Goal: Task Accomplishment & Management: Manage account settings

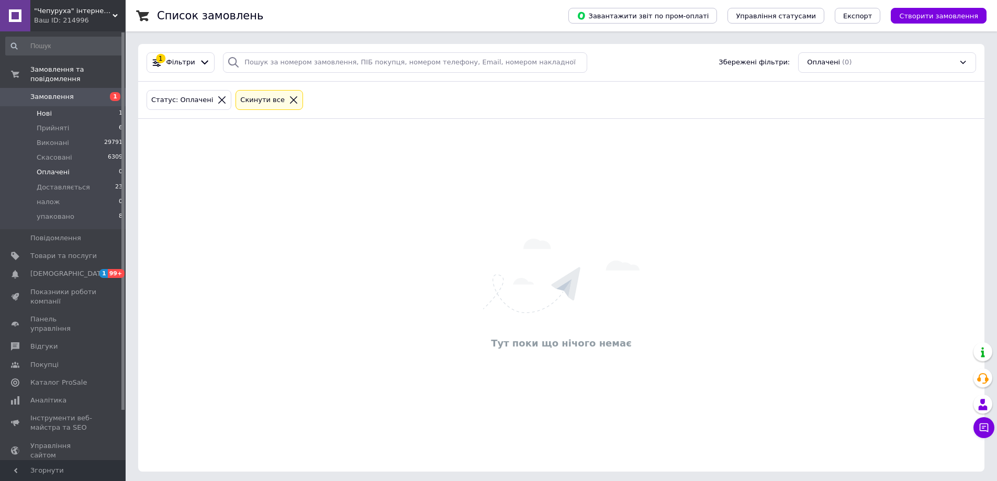
click at [51, 106] on li "Нові 1" at bounding box center [64, 113] width 129 height 15
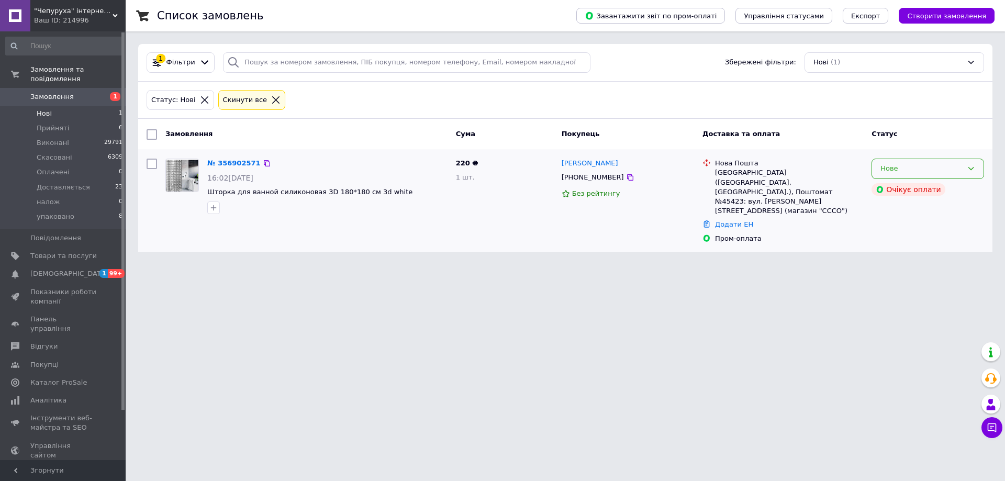
click at [960, 171] on div "Нове" at bounding box center [921, 168] width 82 height 11
click at [950, 189] on li "Прийнято" at bounding box center [927, 190] width 111 height 19
click at [47, 167] on span "Оплачені" at bounding box center [53, 171] width 33 height 9
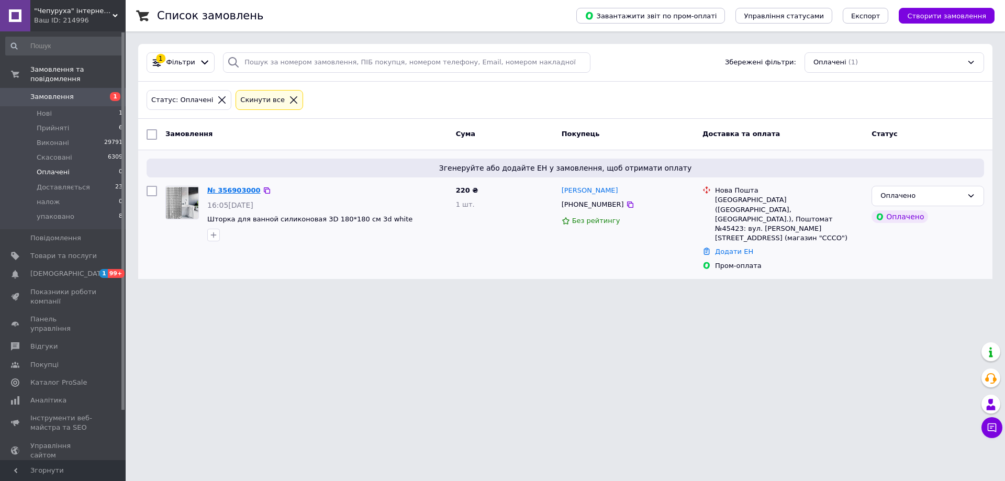
click at [233, 189] on link "№ 356903000" at bounding box center [233, 190] width 53 height 8
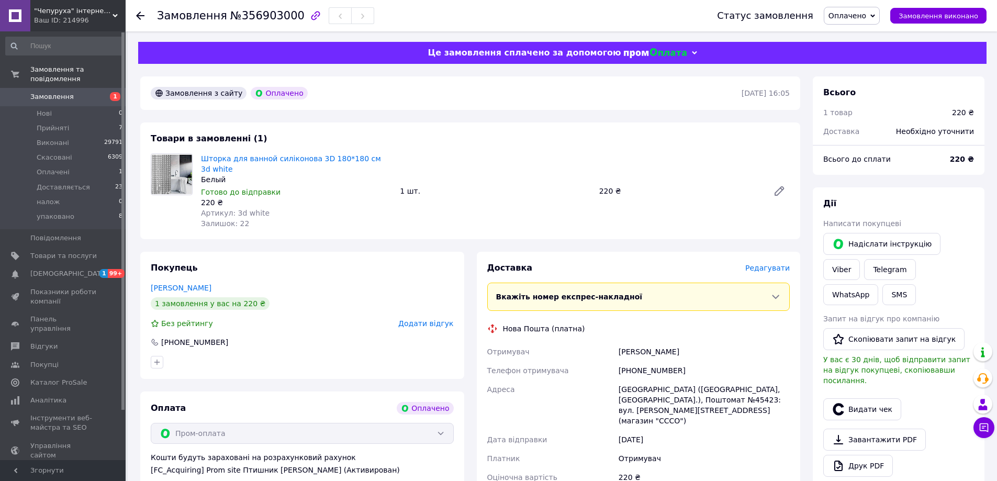
drag, startPoint x: 286, startPoint y: 18, endPoint x: 269, endPoint y: 17, distance: 16.3
click at [280, 18] on span "№356903000" at bounding box center [267, 15] width 74 height 13
click at [255, 17] on span "№356903000" at bounding box center [267, 15] width 74 height 13
click at [280, 15] on span "№356903000" at bounding box center [267, 15] width 74 height 13
drag, startPoint x: 286, startPoint y: 17, endPoint x: 236, endPoint y: 15, distance: 50.3
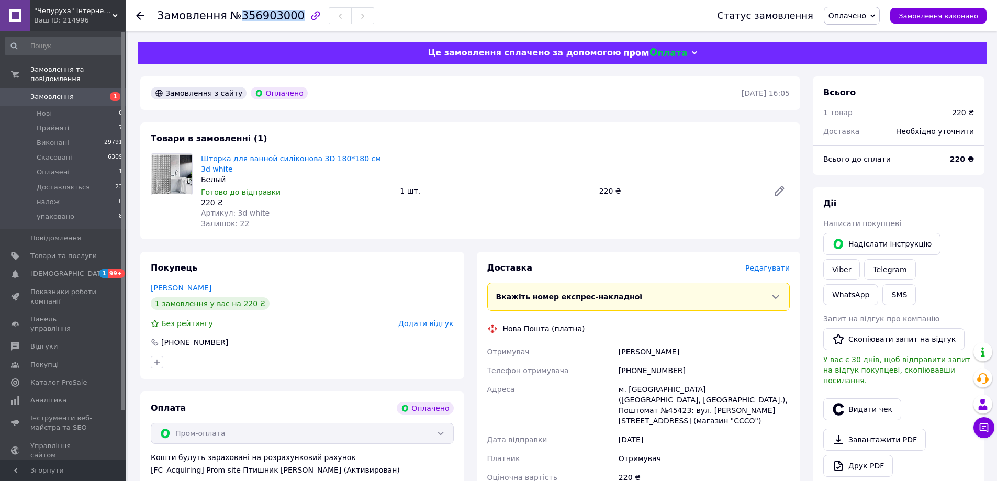
click at [236, 15] on span "№356903000" at bounding box center [267, 15] width 74 height 13
copy span "356903000"
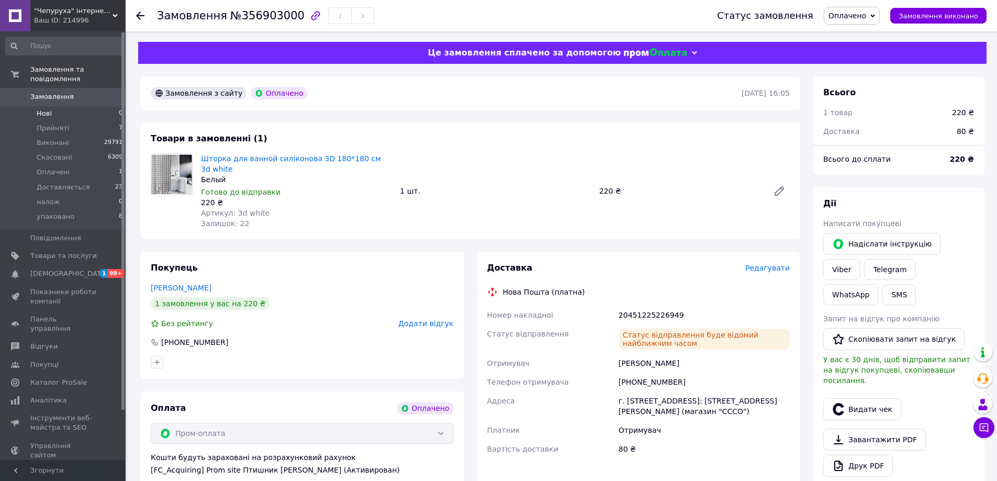
click at [46, 109] on span "Нові" at bounding box center [44, 113] width 15 height 9
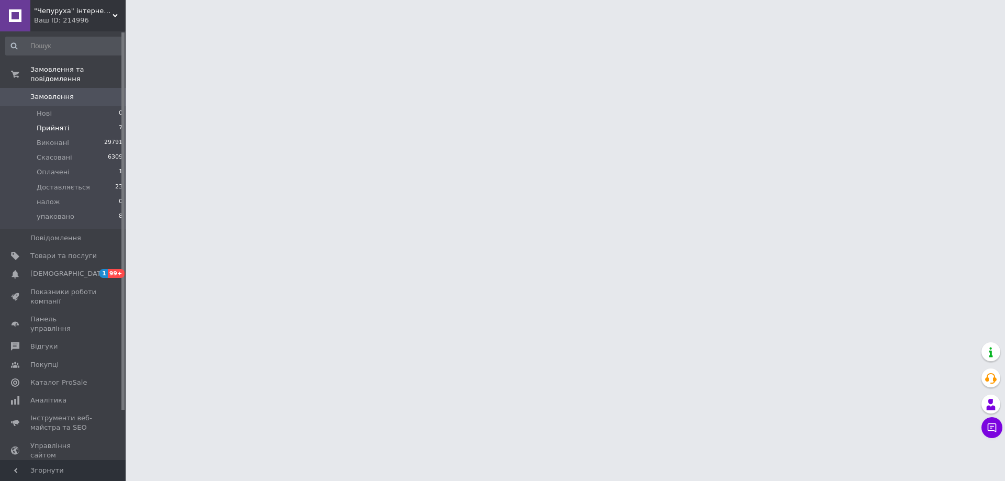
click at [49, 123] on span "Прийняті" at bounding box center [53, 127] width 32 height 9
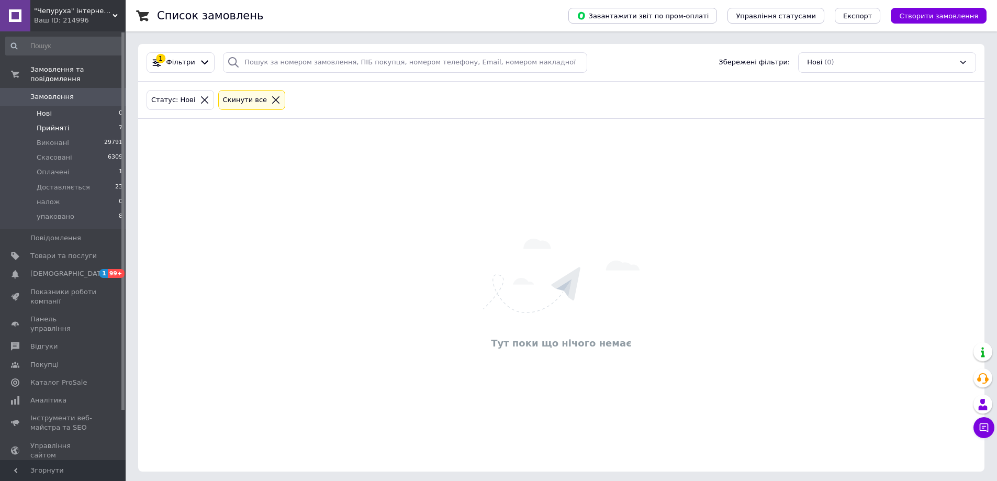
click at [57, 123] on span "Прийняті" at bounding box center [53, 127] width 32 height 9
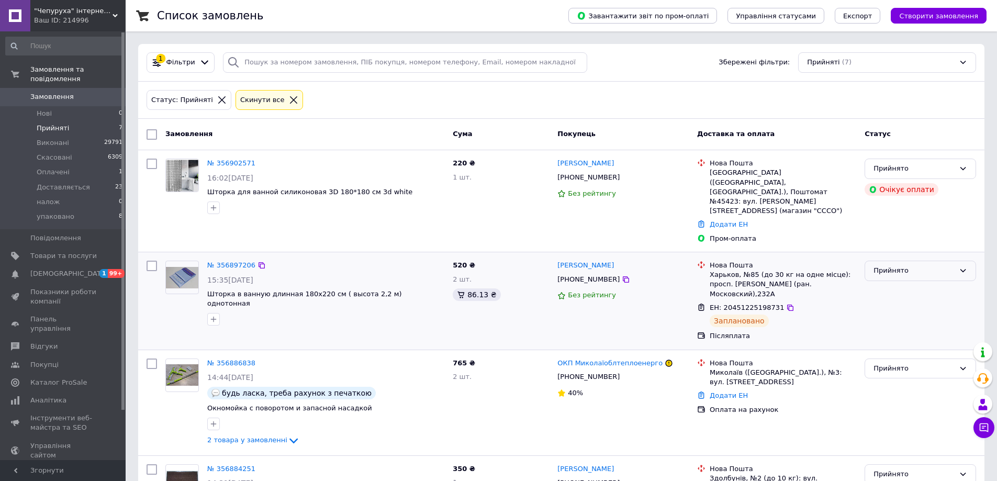
click at [877, 265] on div "Прийнято" at bounding box center [913, 270] width 81 height 11
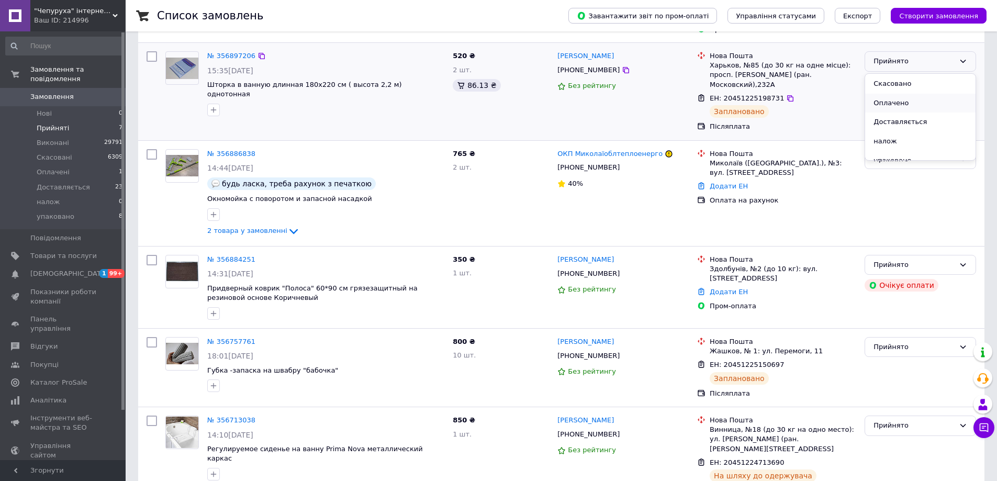
scroll to position [28, 0]
click at [906, 142] on li "упаковано" at bounding box center [920, 151] width 110 height 19
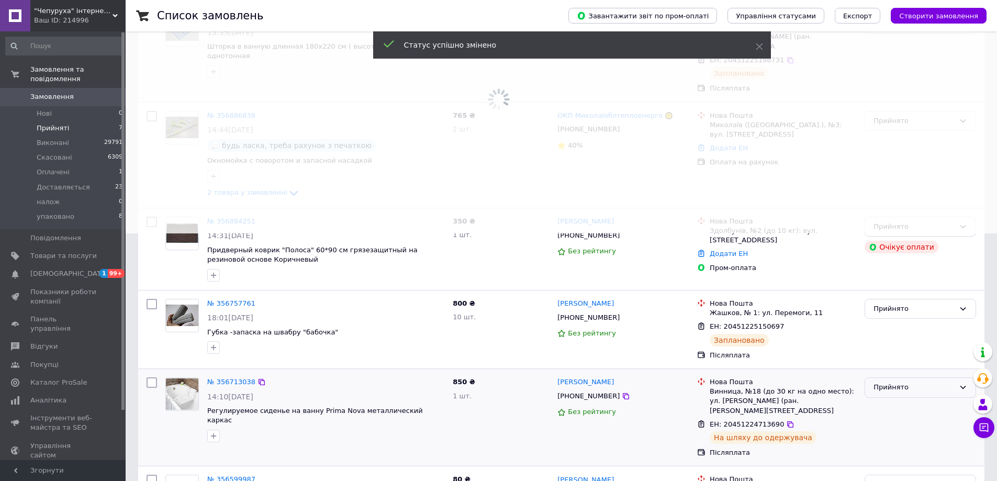
scroll to position [280, 0]
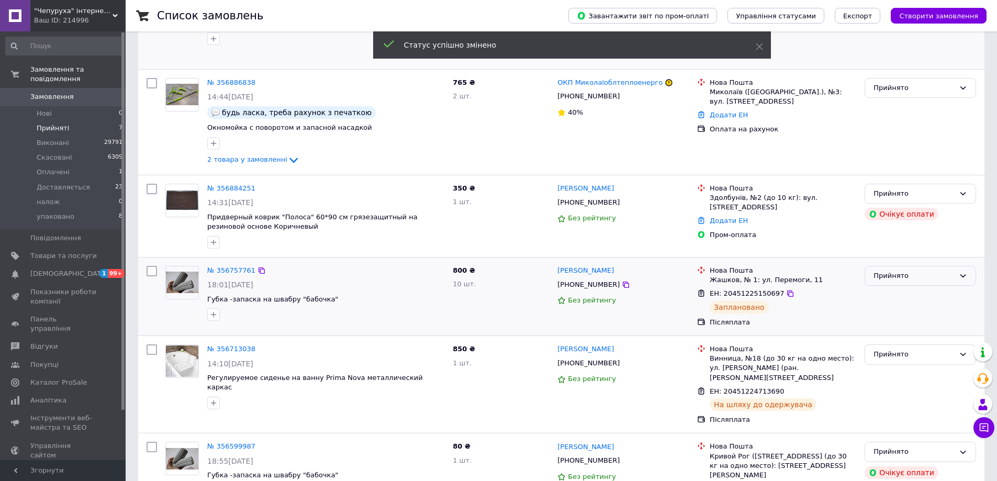
click at [927, 271] on div "Прийнято" at bounding box center [913, 276] width 81 height 11
click at [919, 356] on li "упаковано" at bounding box center [920, 365] width 110 height 19
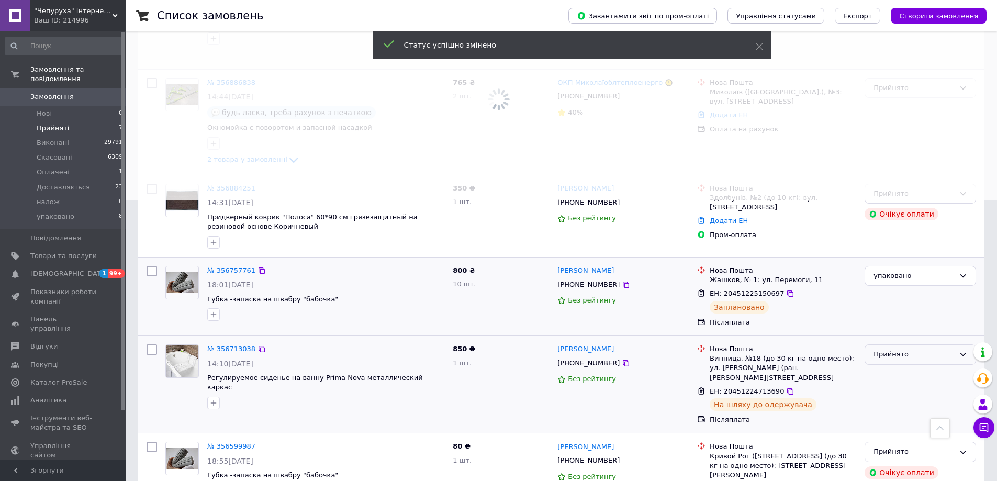
click at [914, 349] on div "Прийнято" at bounding box center [913, 354] width 81 height 11
click at [919, 396] on li "Доставляється" at bounding box center [920, 405] width 110 height 19
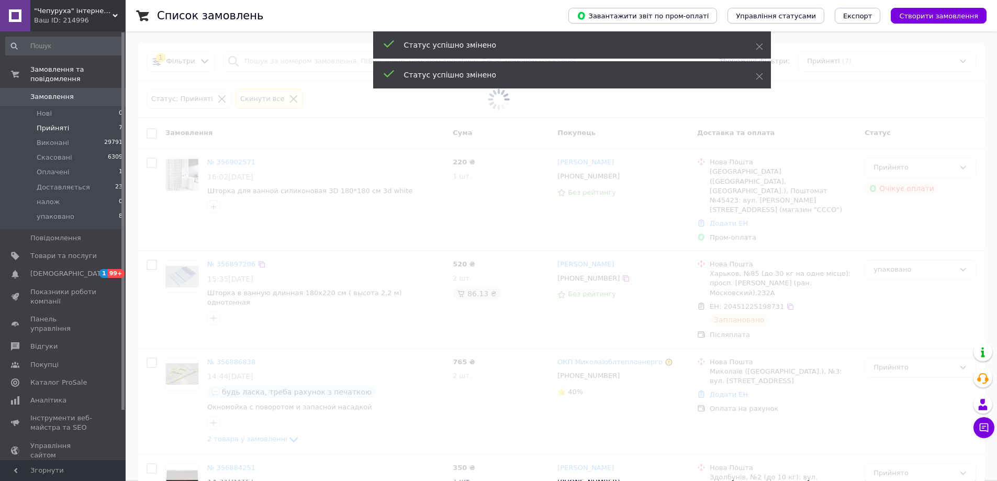
scroll to position [0, 0]
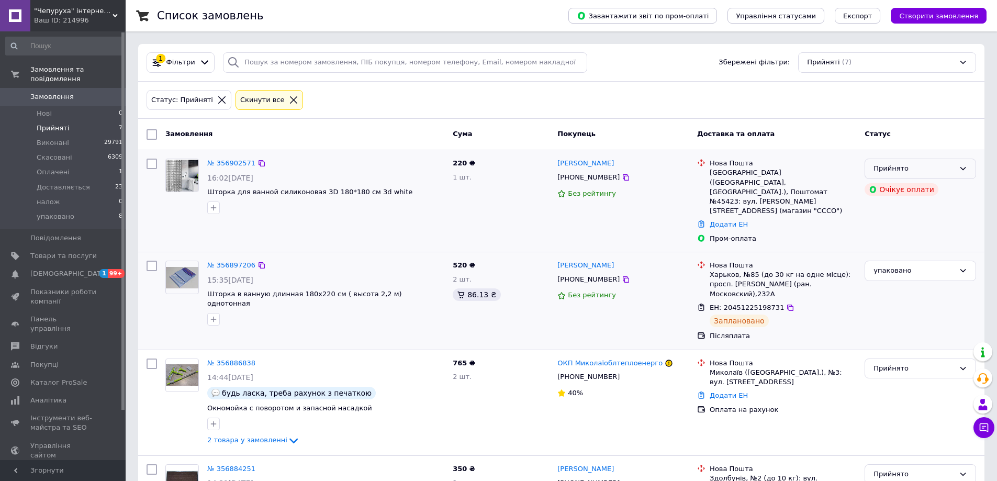
click at [931, 172] on div "Прийнято" at bounding box center [913, 168] width 81 height 11
click at [921, 210] on li "Скасовано" at bounding box center [920, 209] width 110 height 19
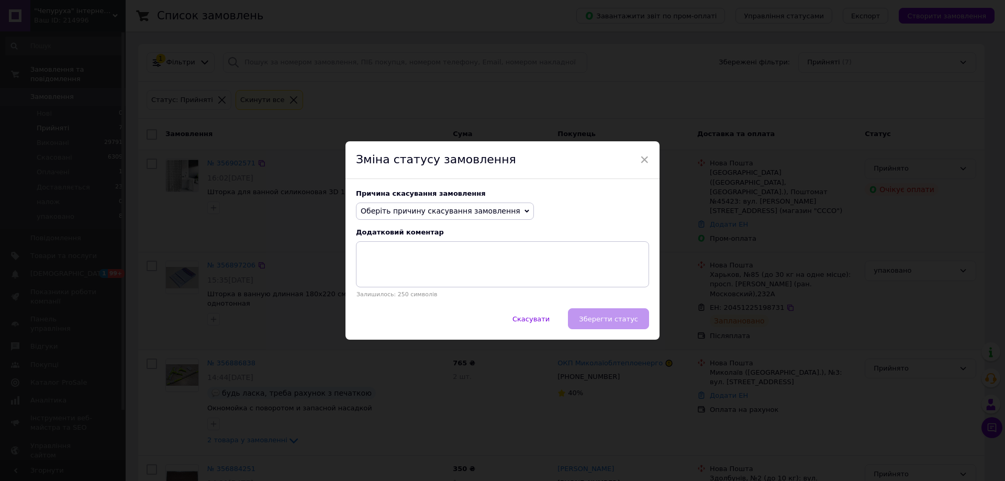
click at [495, 211] on span "Оберіть причину скасування замовлення" at bounding box center [441, 211] width 160 height 8
click at [428, 289] on li "Замовлення-дублікат" at bounding box center [444, 290] width 177 height 15
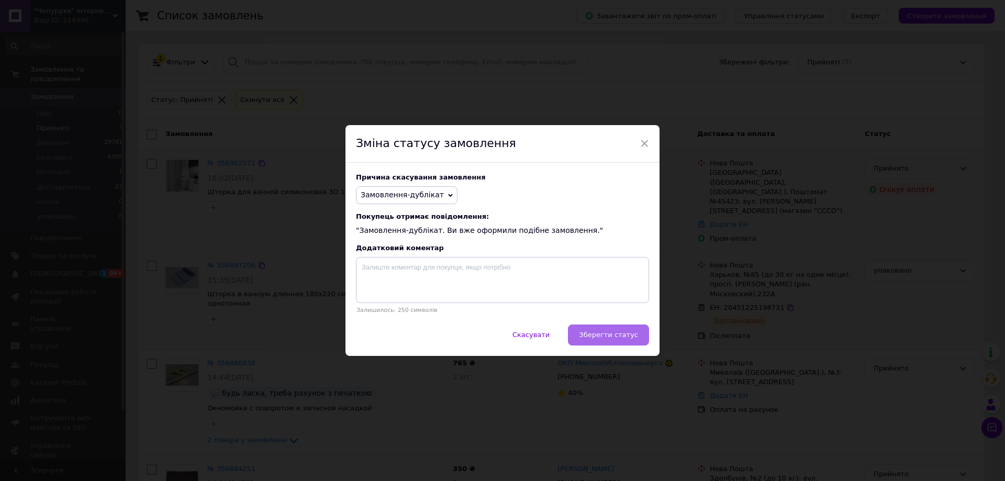
click at [612, 337] on span "Зберегти статус" at bounding box center [608, 335] width 59 height 8
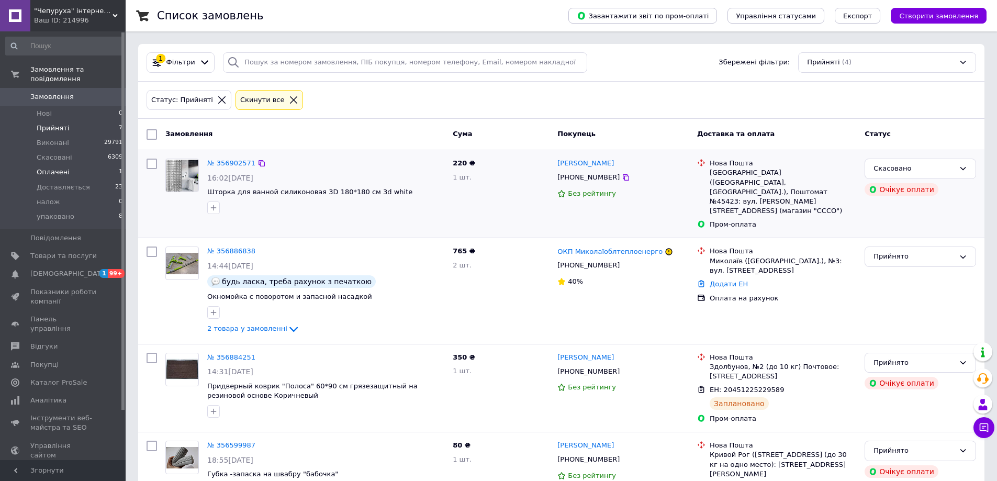
click at [60, 167] on span "Оплачені" at bounding box center [53, 171] width 33 height 9
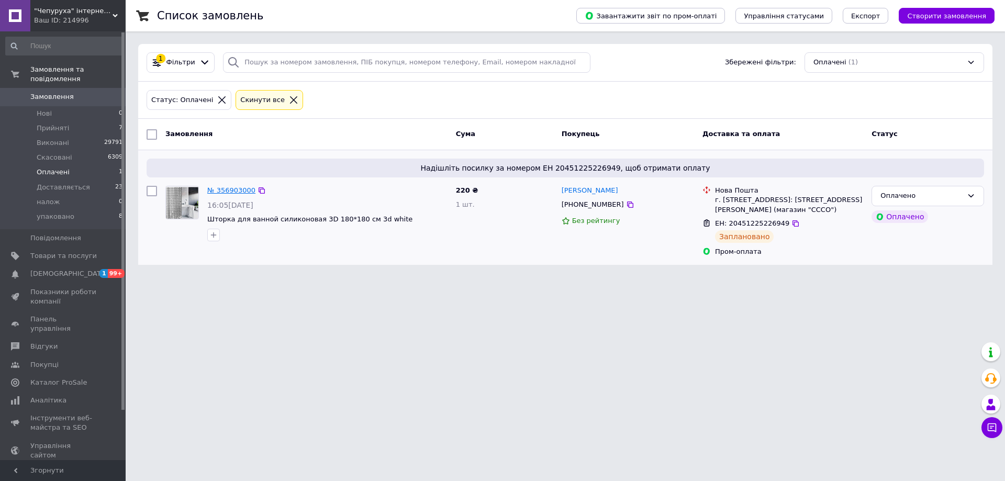
click at [239, 191] on link "№ 356903000" at bounding box center [231, 190] width 48 height 8
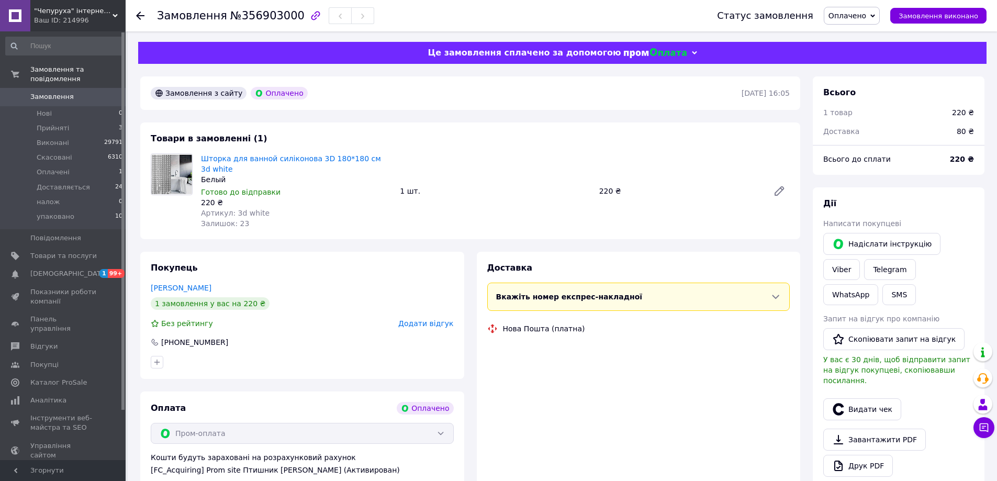
click at [866, 18] on span "Оплачено" at bounding box center [847, 16] width 38 height 8
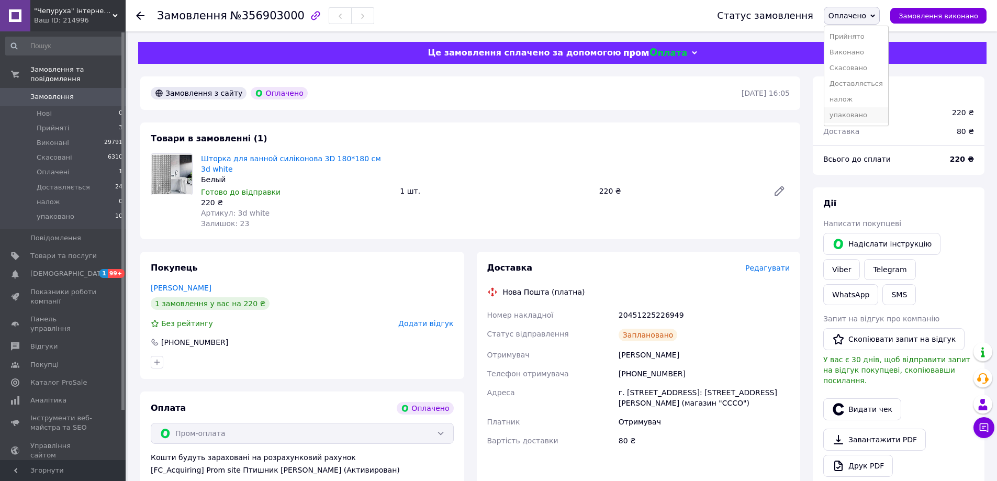
click at [876, 115] on li "упаковано" at bounding box center [856, 115] width 64 height 16
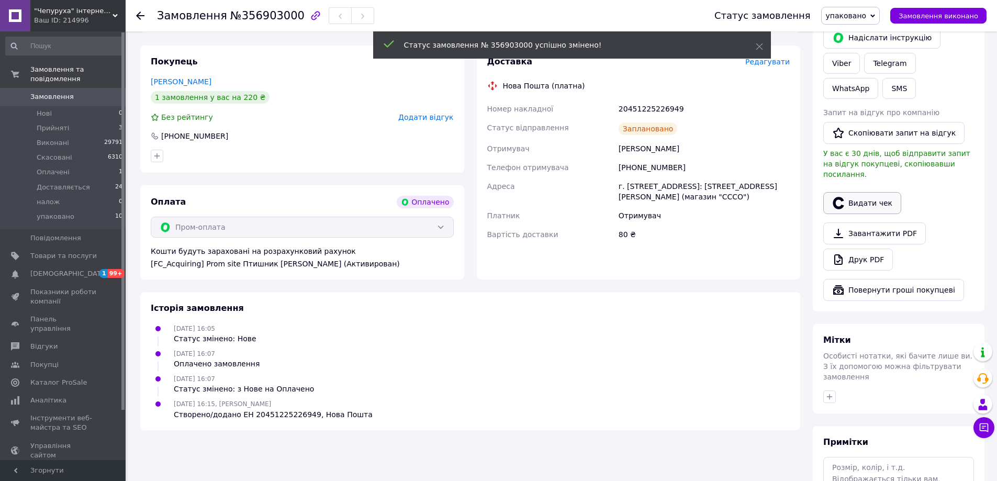
scroll to position [204, 0]
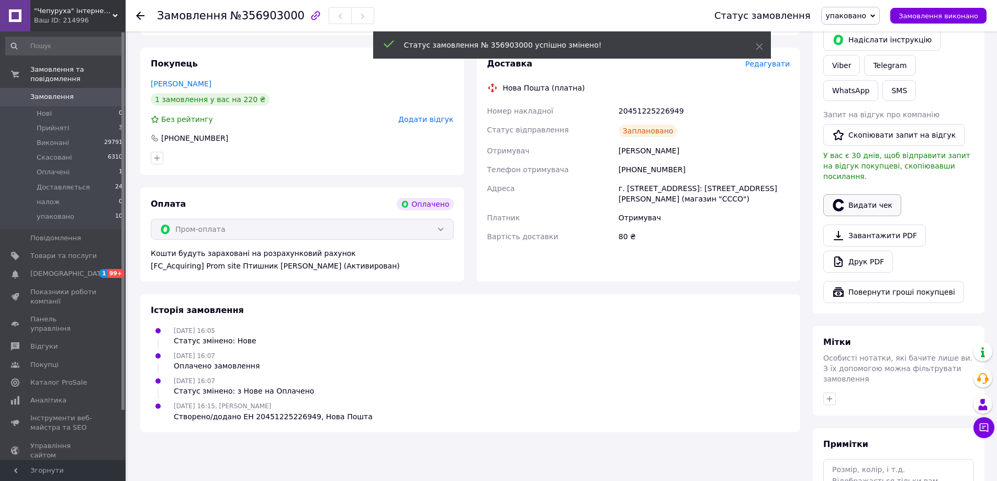
click at [871, 194] on button "Видати чек" at bounding box center [862, 205] width 78 height 22
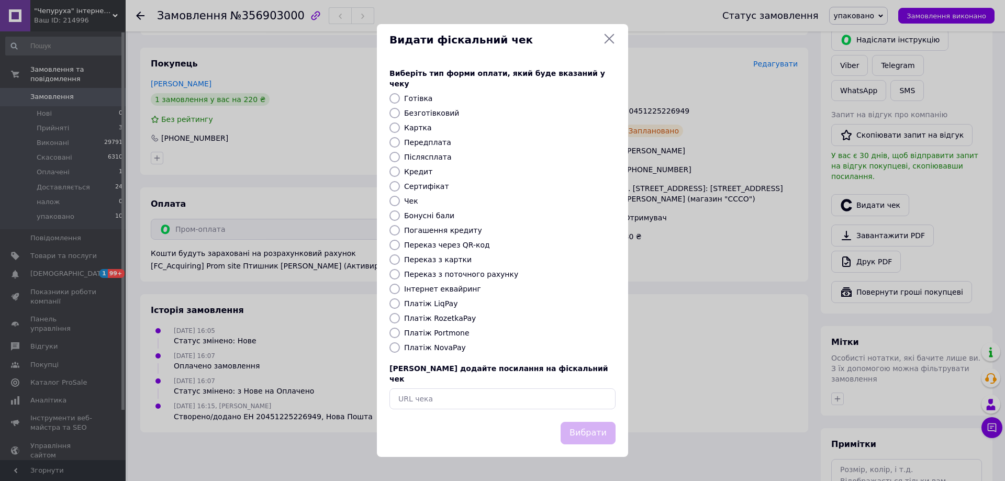
click at [441, 109] on label "Безготівковий" at bounding box center [431, 113] width 55 height 8
click at [400, 109] on input "Безготівковий" at bounding box center [394, 113] width 10 height 10
radio input "true"
click at [589, 425] on button "Вибрати" at bounding box center [587, 433] width 55 height 22
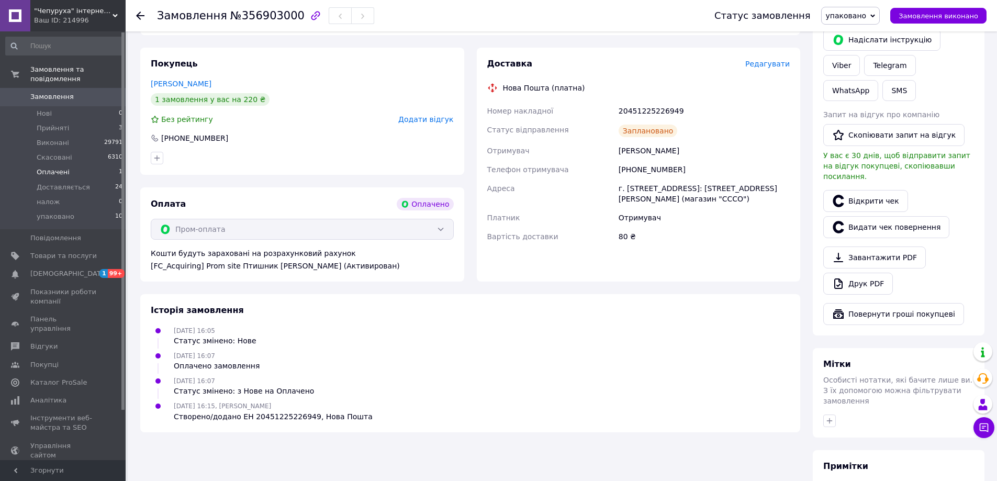
click at [44, 167] on span "Оплачені" at bounding box center [53, 171] width 33 height 9
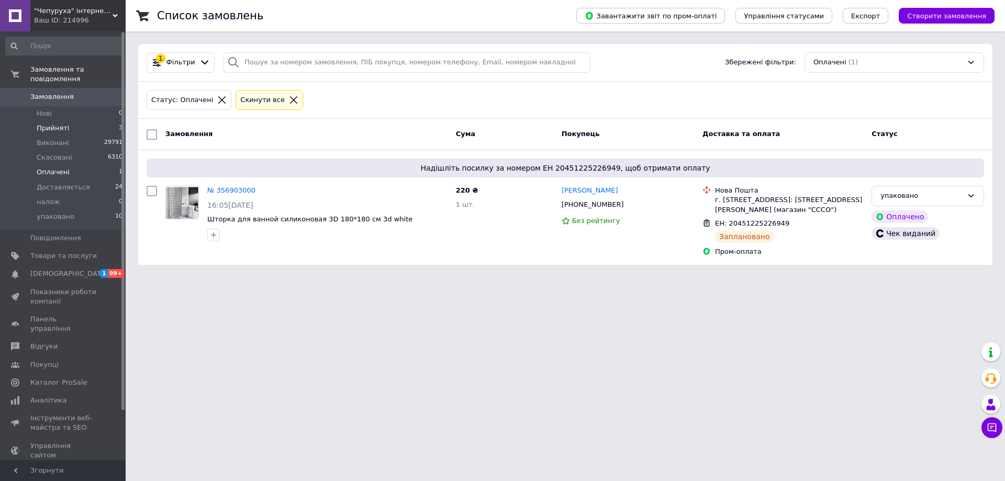
click at [50, 121] on li "Прийняті 3" at bounding box center [64, 128] width 129 height 15
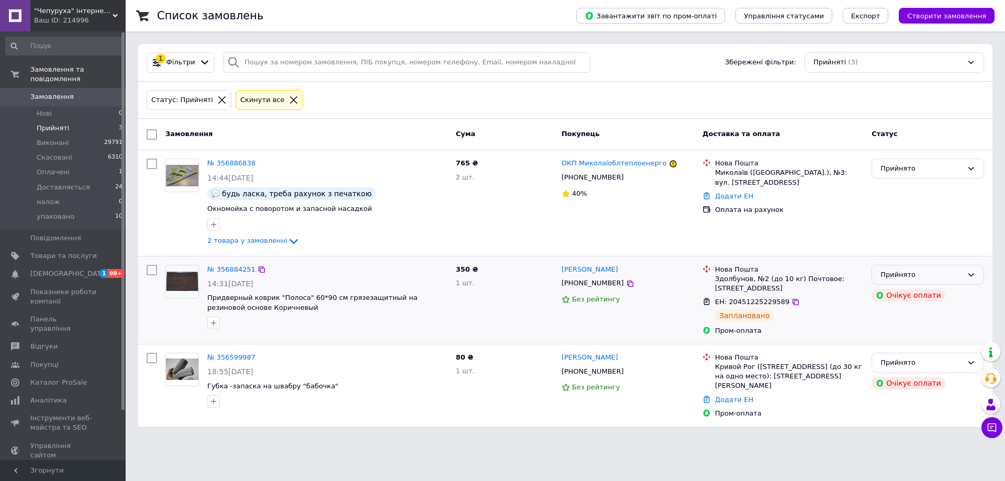
click at [969, 275] on icon at bounding box center [971, 274] width 6 height 3
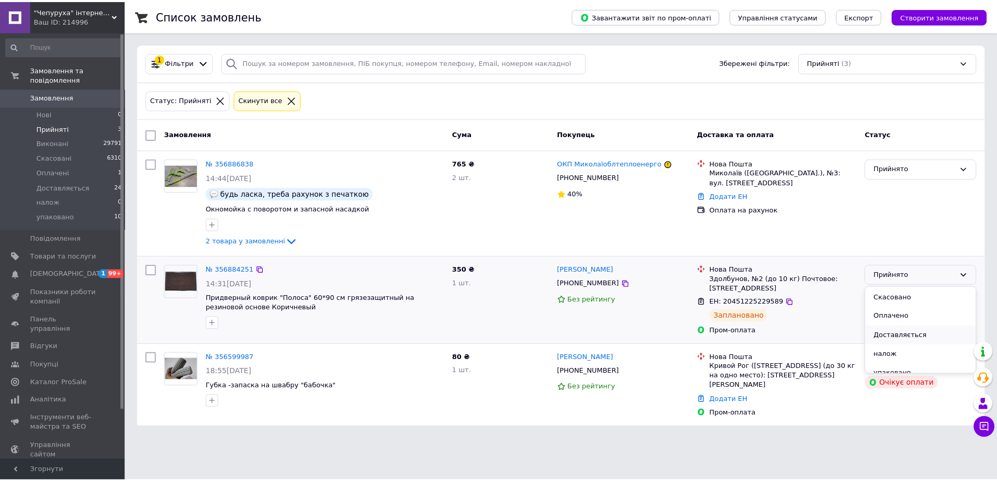
scroll to position [28, 0]
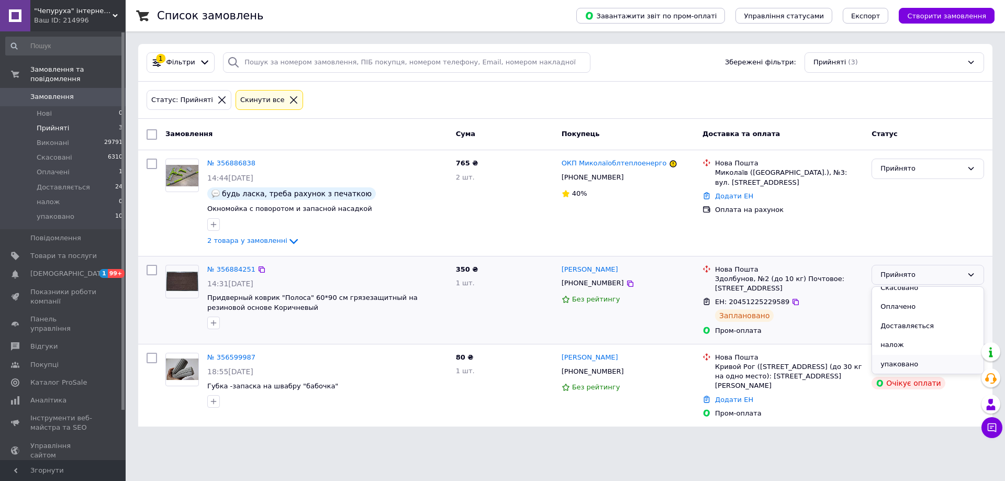
click at [930, 361] on li "упаковано" at bounding box center [927, 364] width 111 height 19
click at [510, 305] on div "350 ₴ 1 шт." at bounding box center [505, 300] width 106 height 79
click at [44, 123] on span "Прийняті" at bounding box center [53, 127] width 32 height 9
click at [53, 153] on span "Скасовані" at bounding box center [55, 157] width 36 height 9
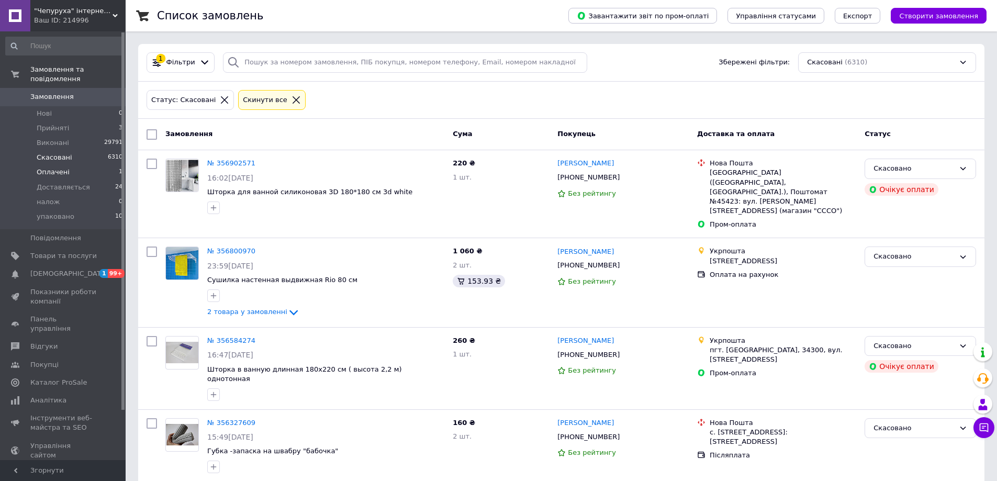
click at [55, 167] on span "Оплачені" at bounding box center [53, 171] width 33 height 9
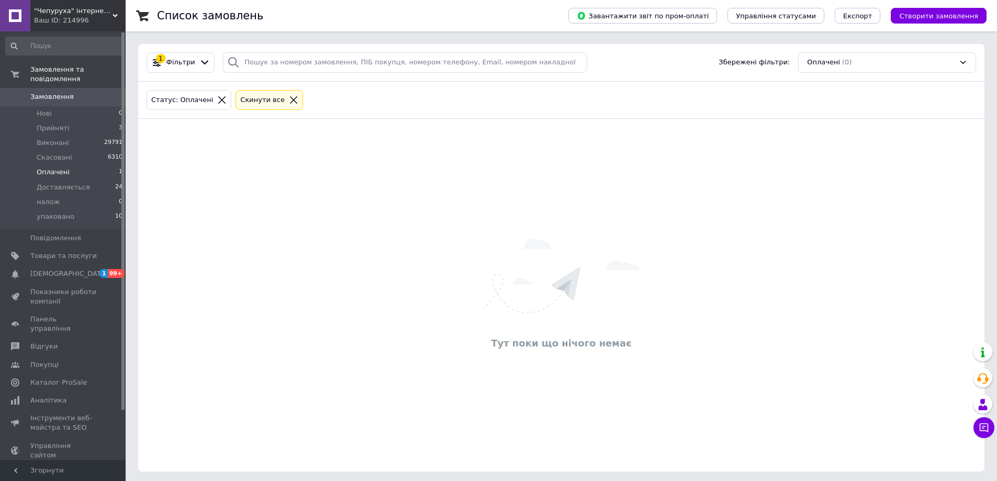
click at [55, 167] on span "Оплачені" at bounding box center [53, 171] width 33 height 9
